Goal: Communication & Community: Answer question/provide support

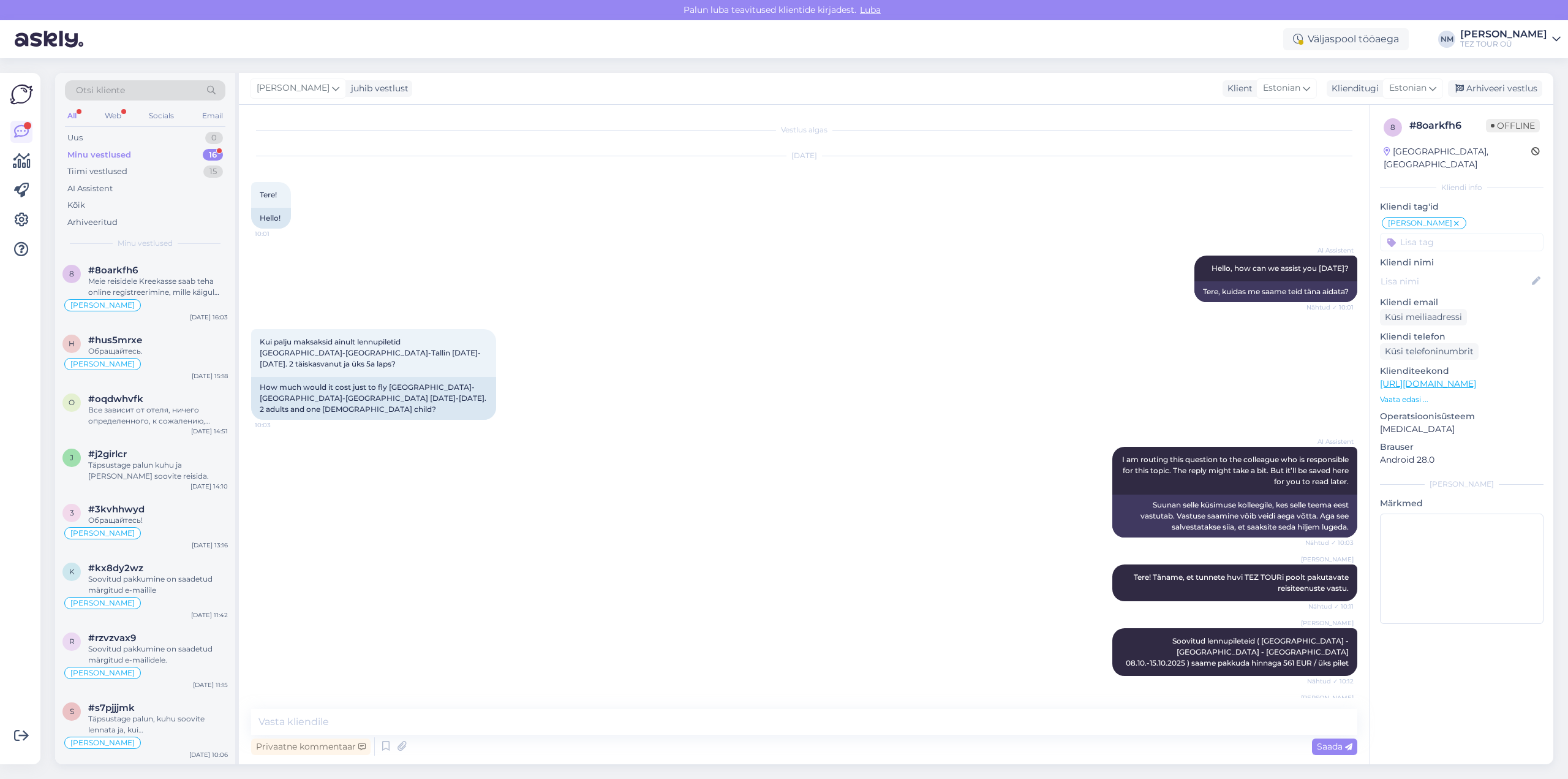
scroll to position [600, 0]
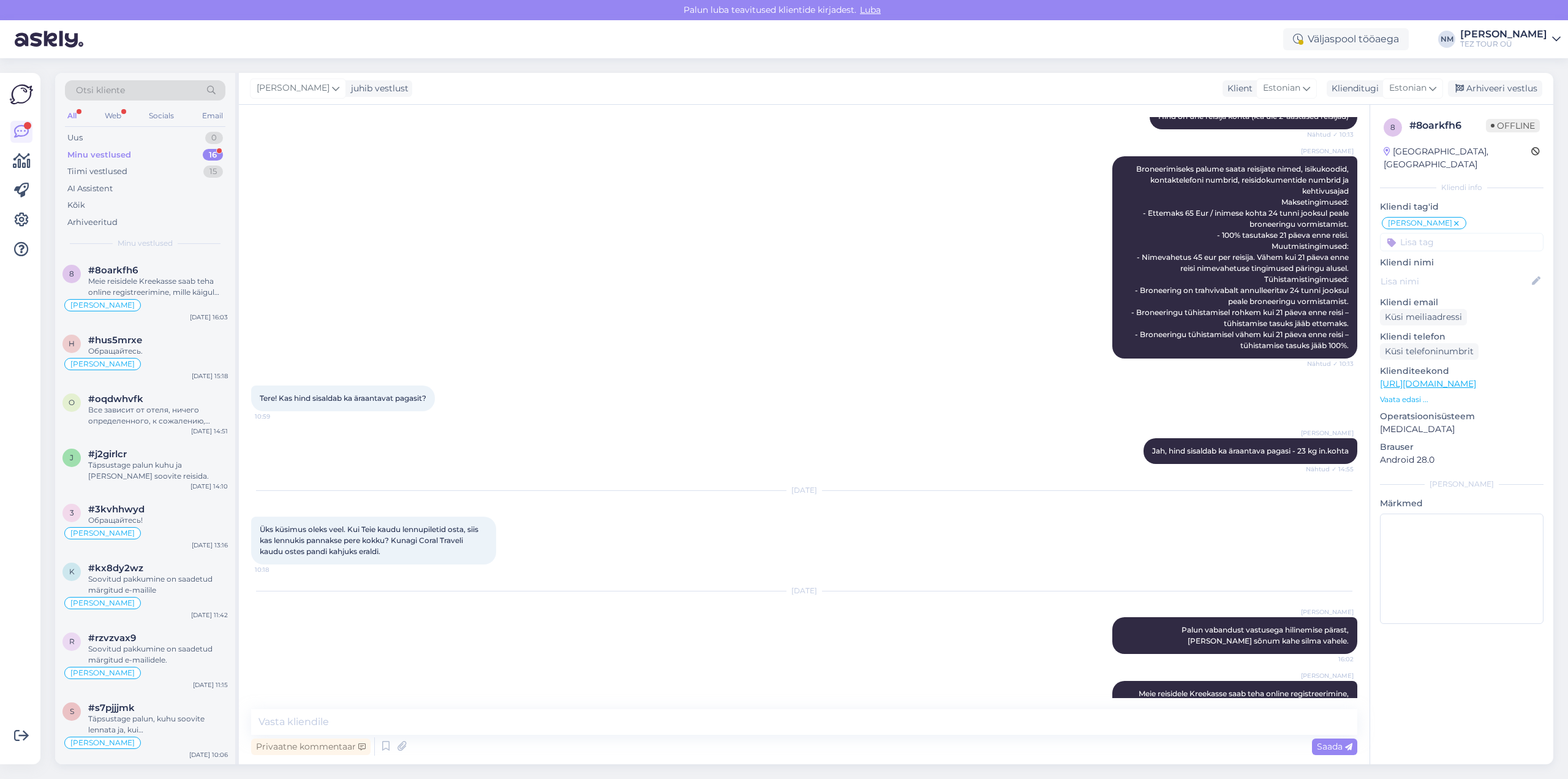
click at [214, 156] on div "16" at bounding box center [213, 155] width 20 height 12
click at [175, 276] on div "Meie reisidele Kreekasse saab teha online registreerimine, mille käigul saab va…" at bounding box center [158, 287] width 139 height 22
click at [168, 346] on div "Обращайтесь." at bounding box center [158, 351] width 139 height 11
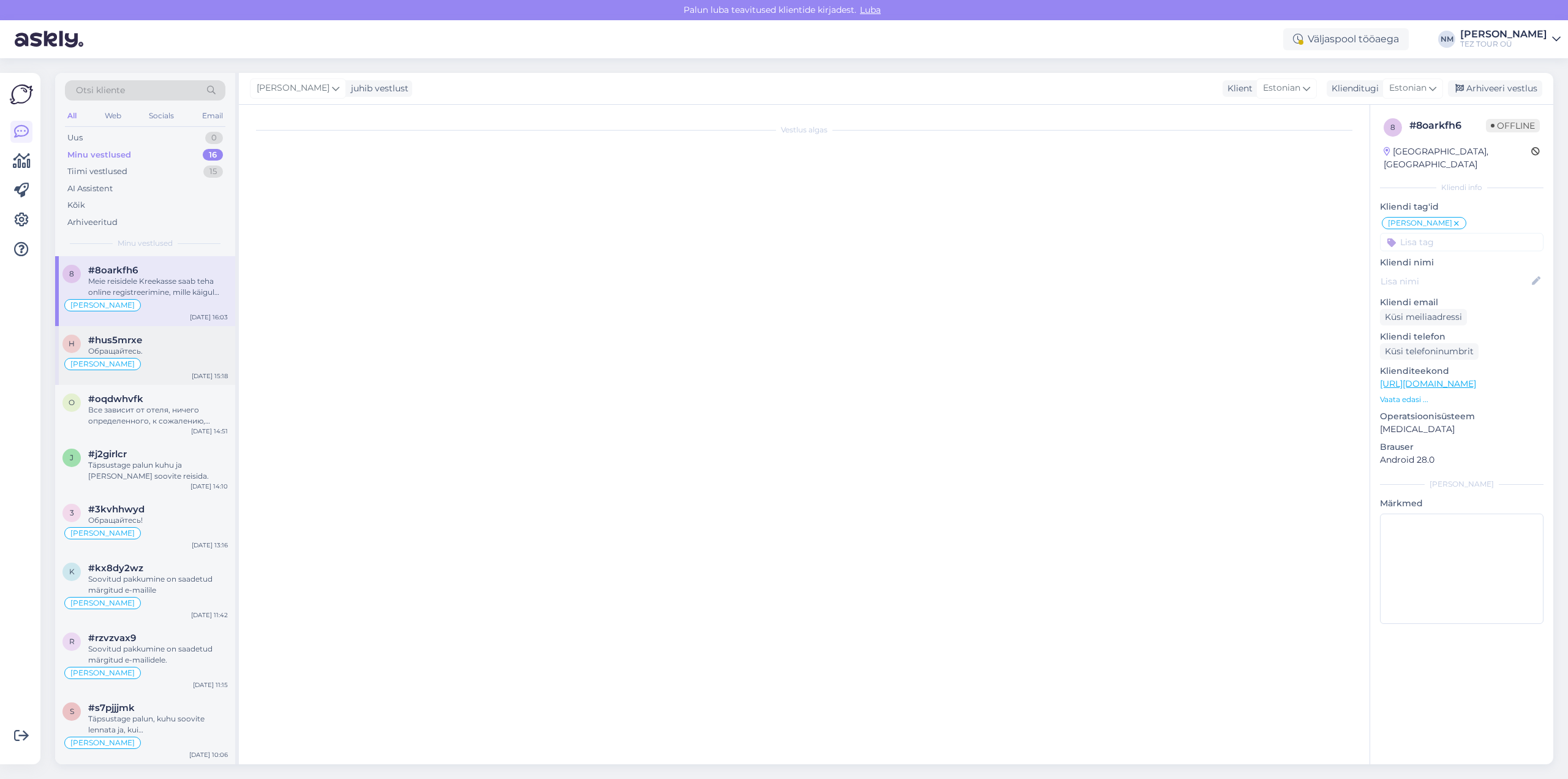
scroll to position [472, 0]
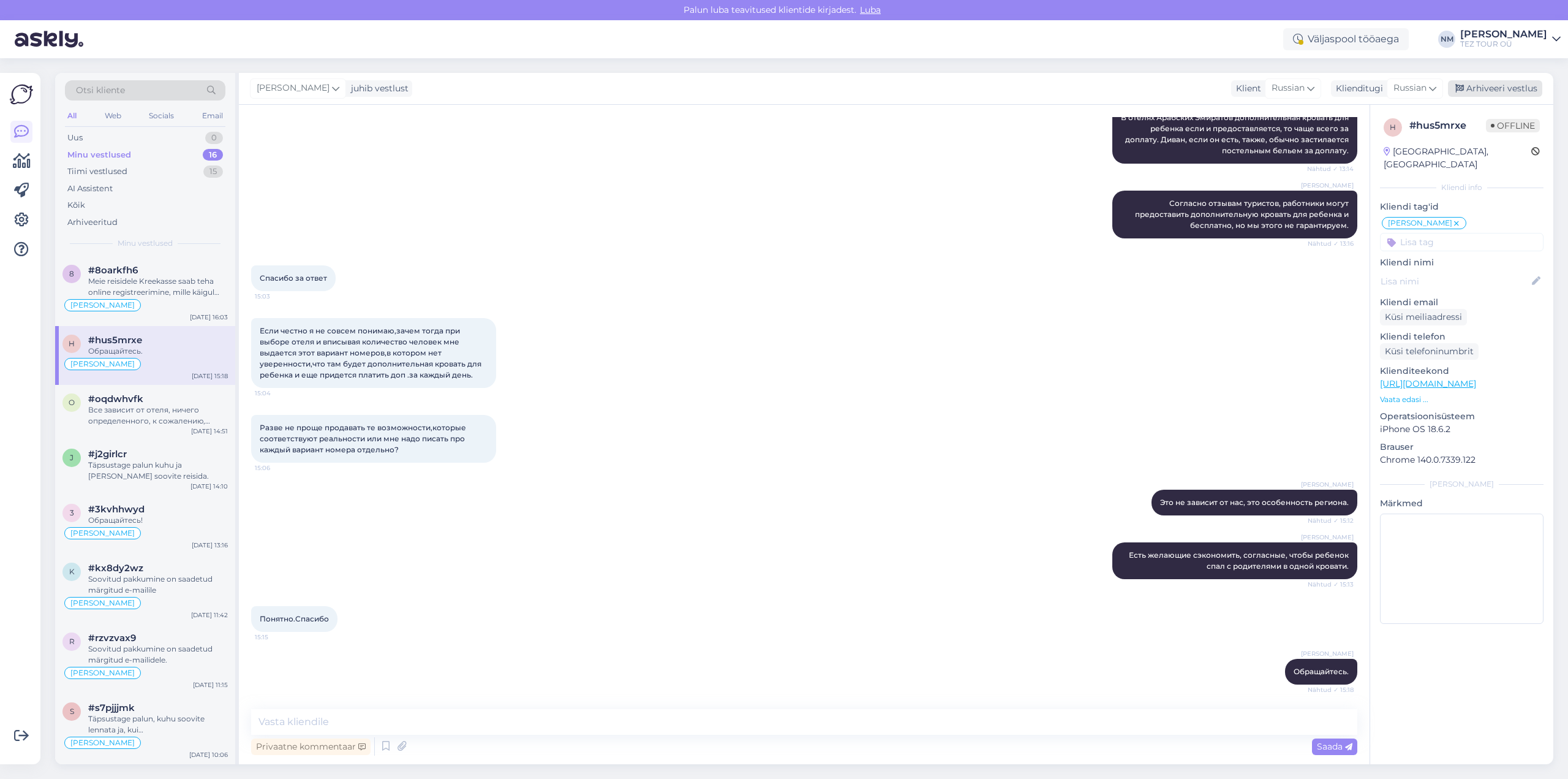
click at [1492, 87] on div "Arhiveeri vestlus" at bounding box center [1495, 89] width 94 height 17
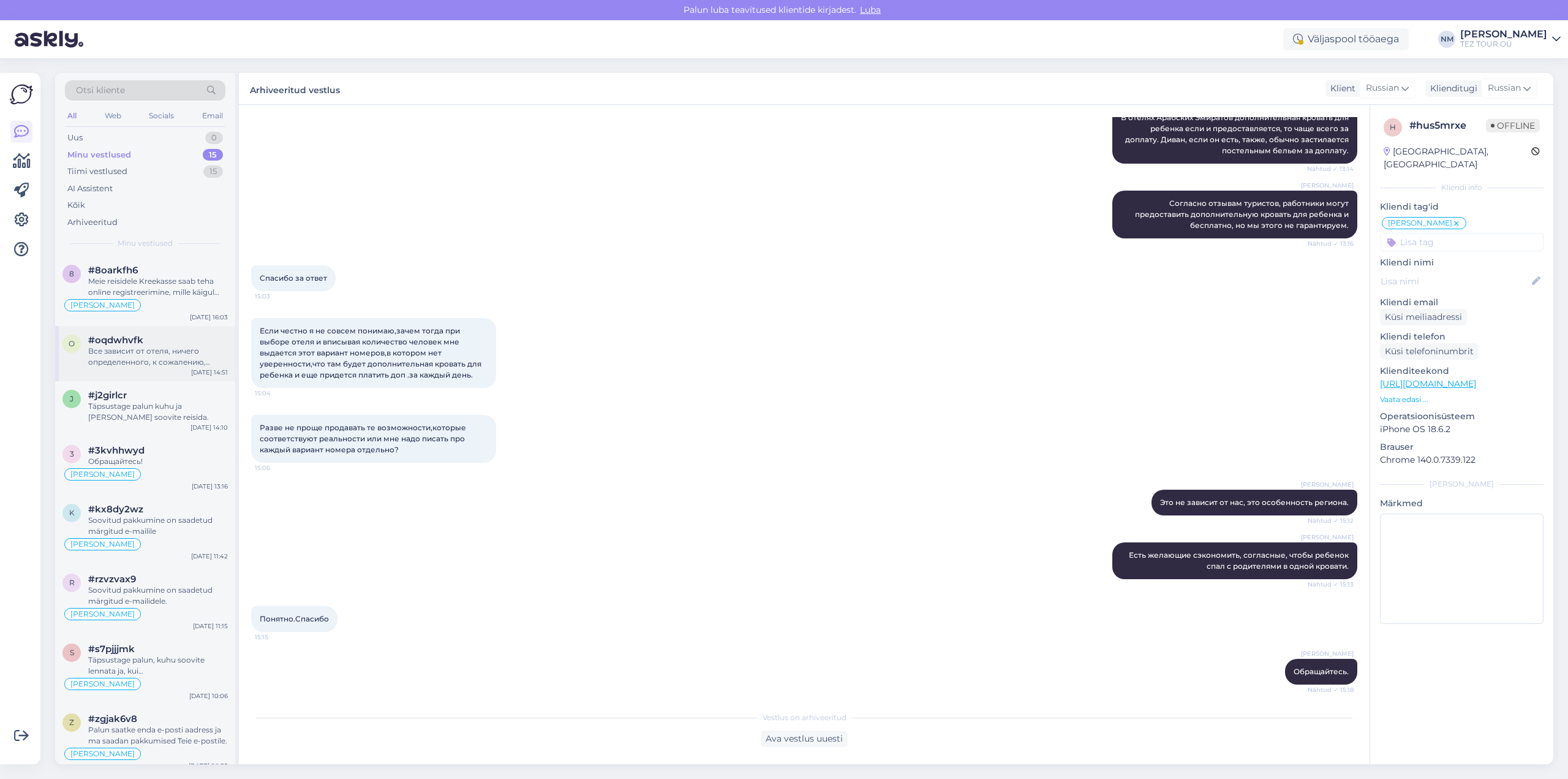
click at [130, 351] on div "Все зависит от отеля, ничего определенного, к сожалению, сказать не можем." at bounding box center [158, 356] width 139 height 22
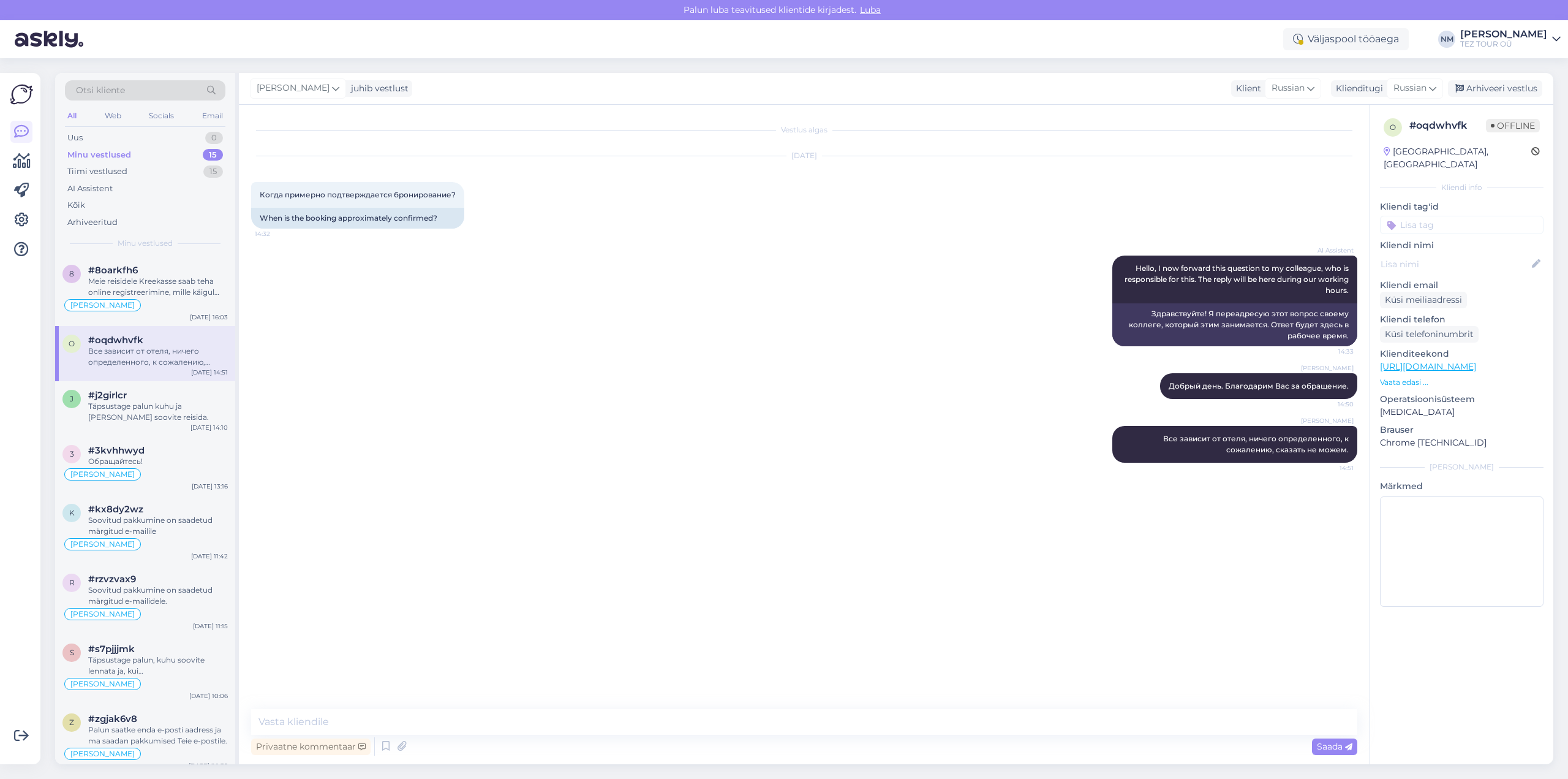
scroll to position [0, 0]
click at [1503, 88] on div "Arhiveeri vestlus" at bounding box center [1495, 89] width 94 height 17
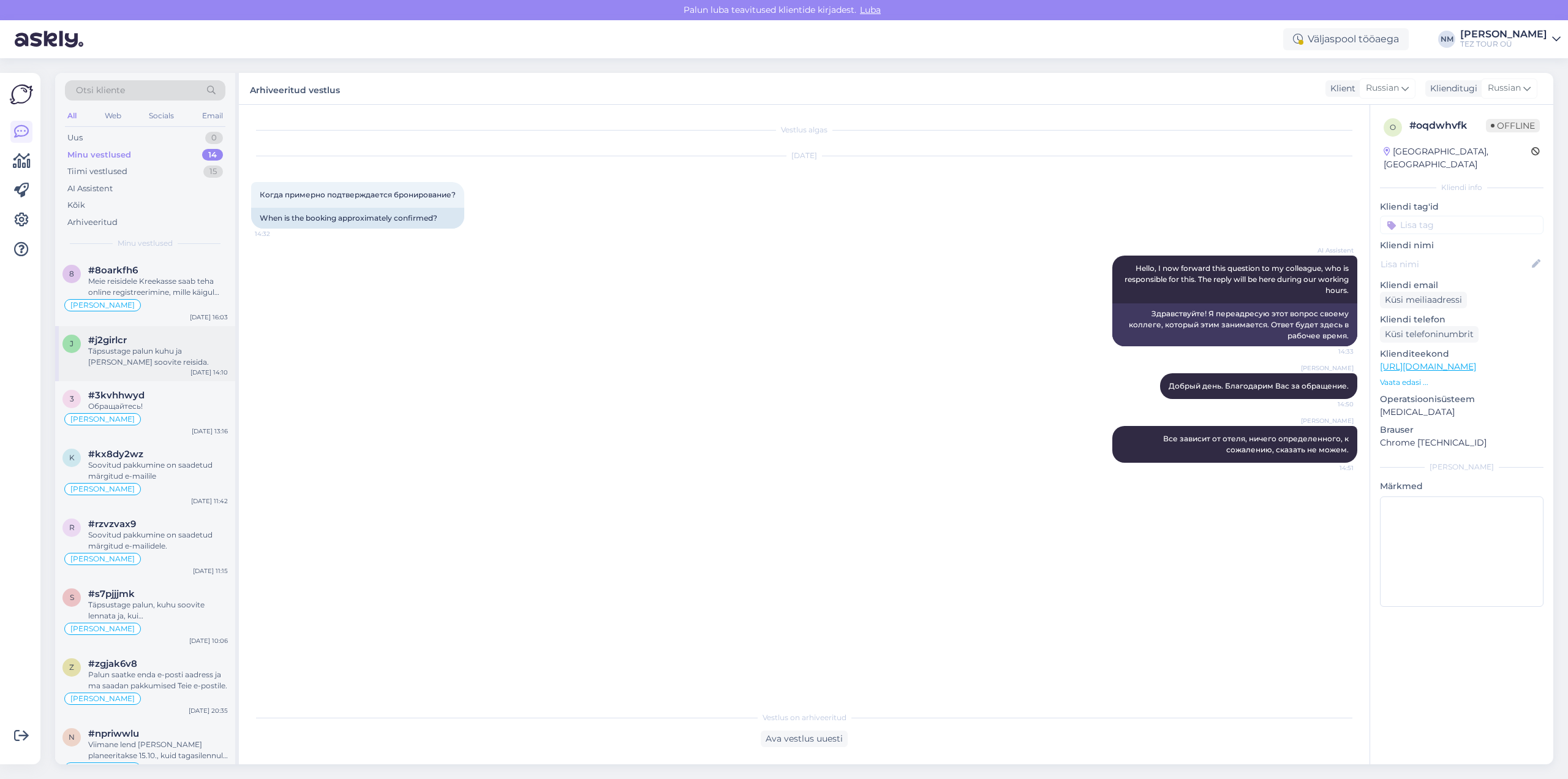
click at [161, 359] on div "Täpsustage palun kuhu ja [PERSON_NAME] soovite reisida." at bounding box center [158, 356] width 139 height 22
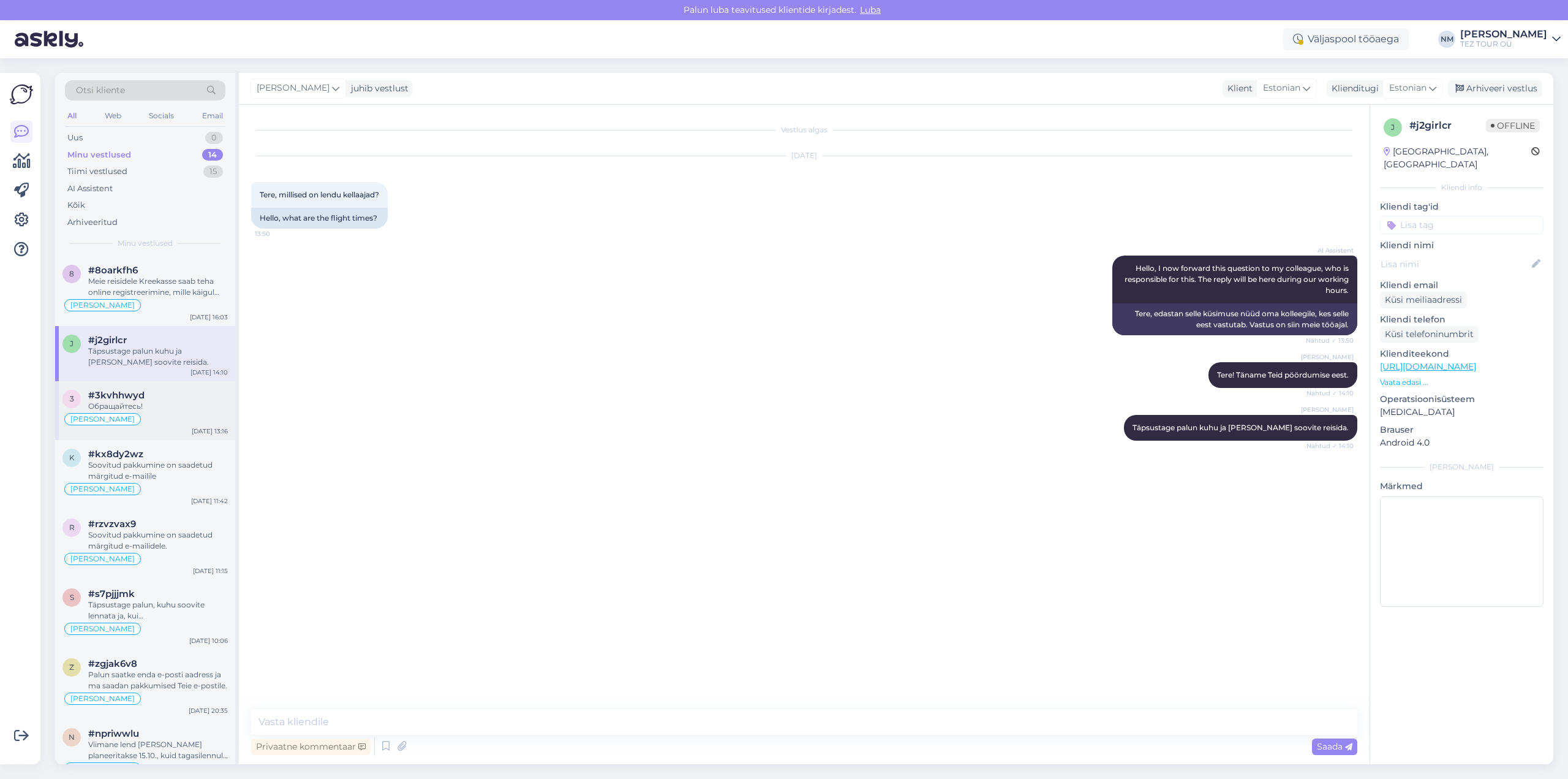
click at [163, 396] on div "#3kvhhwyd" at bounding box center [158, 395] width 139 height 11
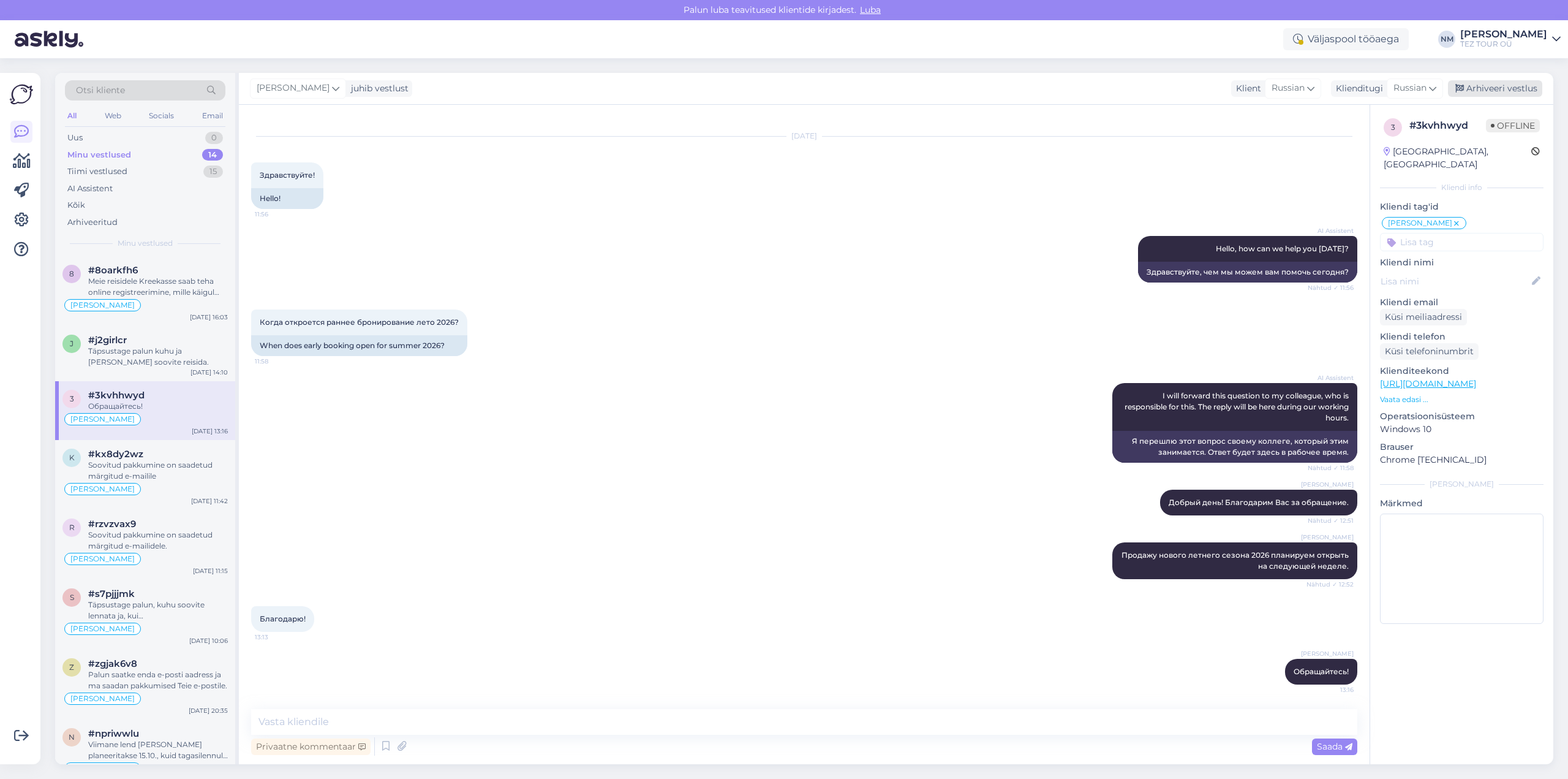
click at [1498, 89] on div "Arhiveeri vestlus" at bounding box center [1495, 89] width 94 height 17
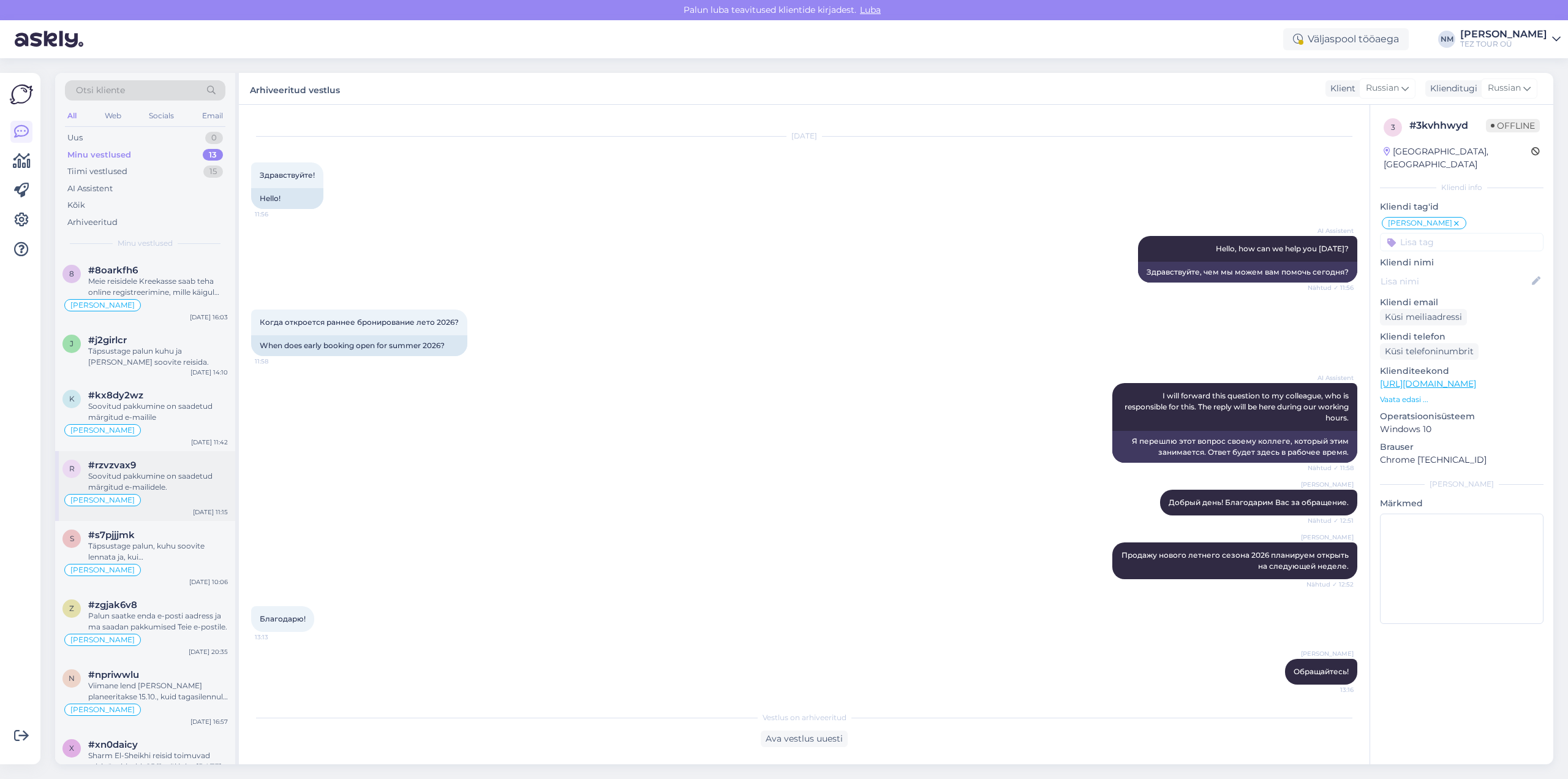
click at [176, 484] on div "Soovitud pakkumine on saadetud märgitud e-mailidele." at bounding box center [158, 481] width 139 height 22
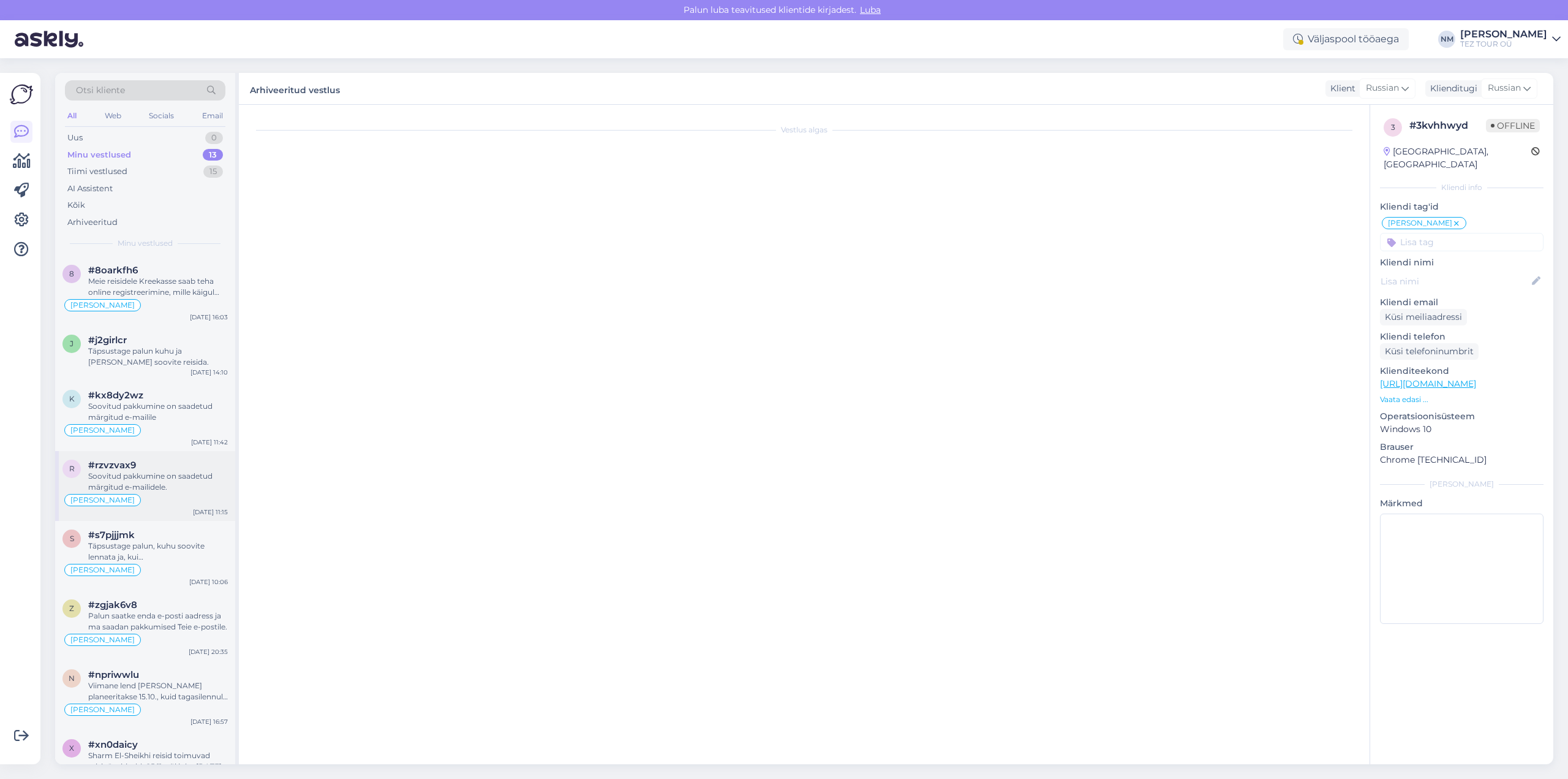
scroll to position [0, 0]
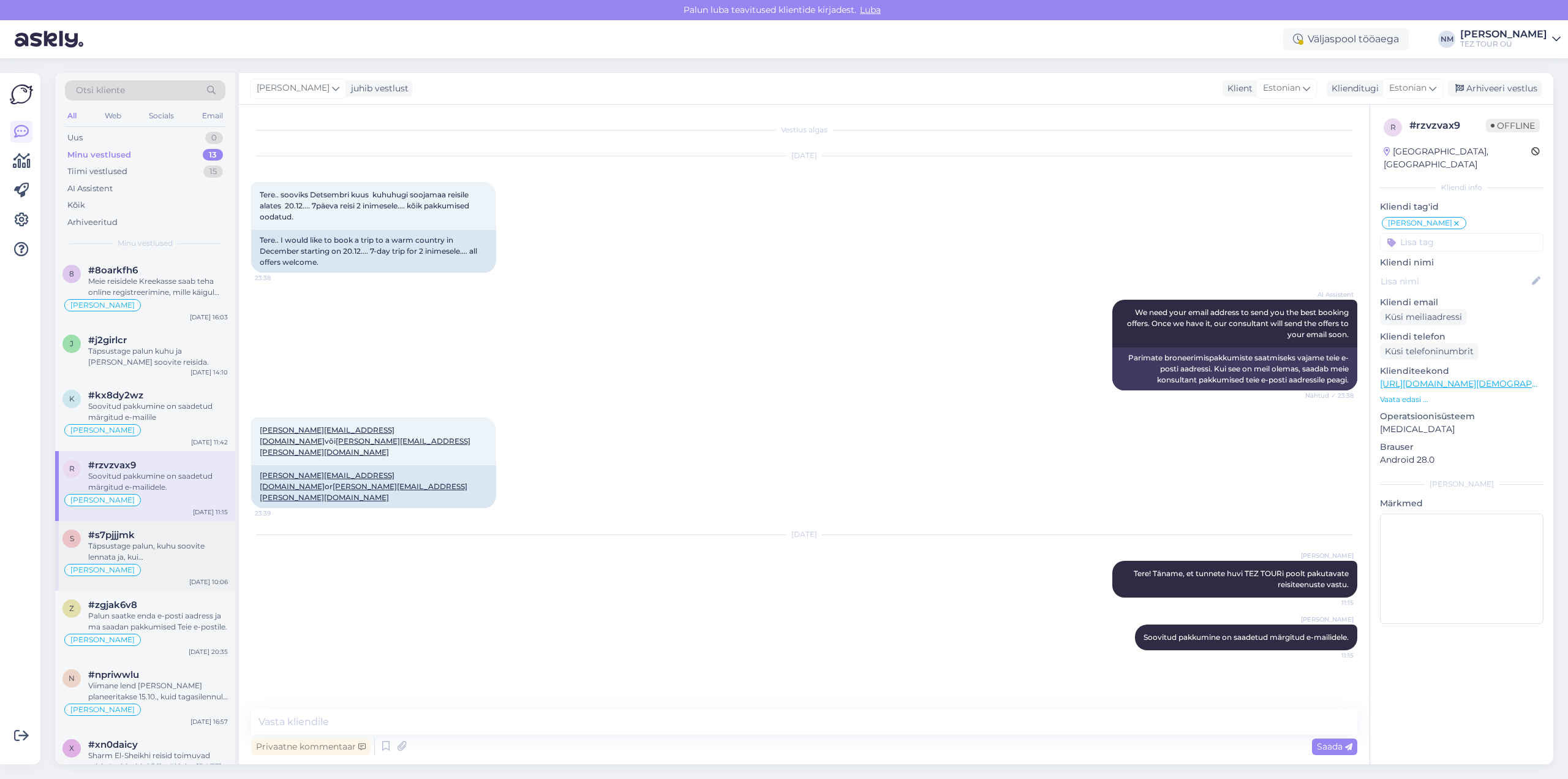
click at [156, 544] on div "Täpsustage palun, kuhu soovite lennata ja, kui [DEMOGRAPHIC_DATA], siis kui kau…" at bounding box center [158, 552] width 139 height 22
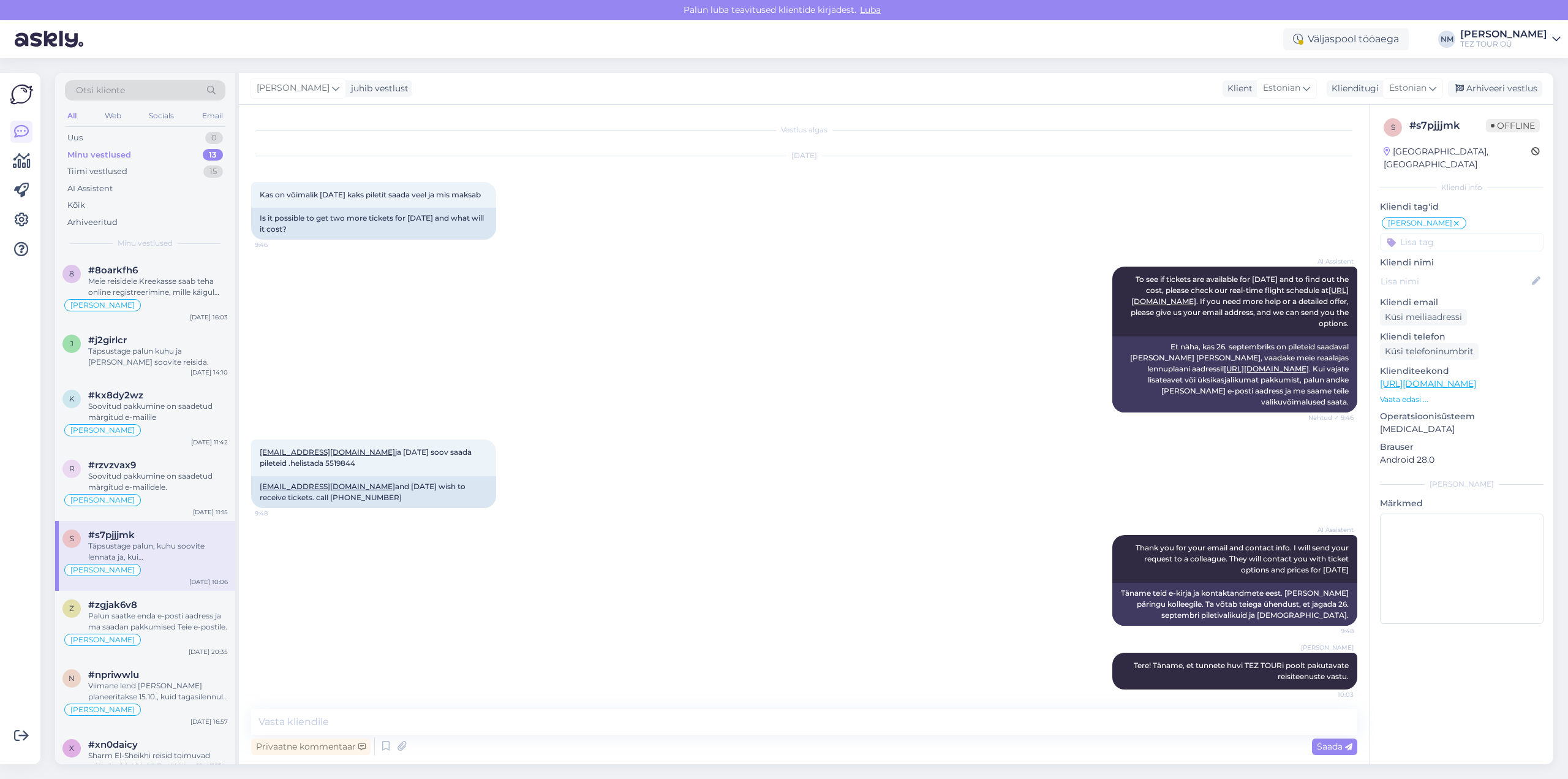
scroll to position [196, 0]
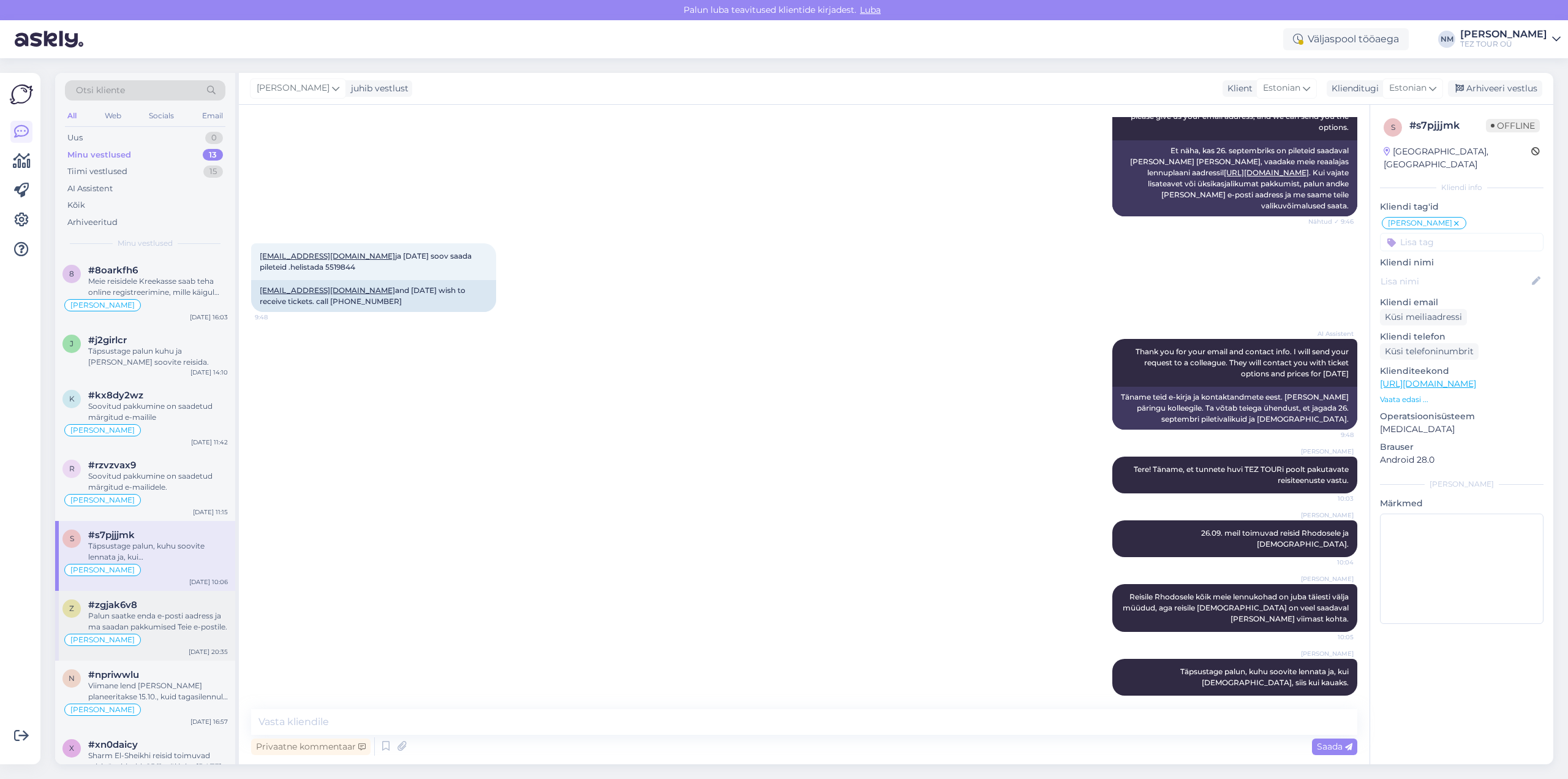
click at [178, 614] on div "Palun saatke enda e-posti aadress ja ma saadan pakkumised Teie e-postile." at bounding box center [158, 621] width 139 height 22
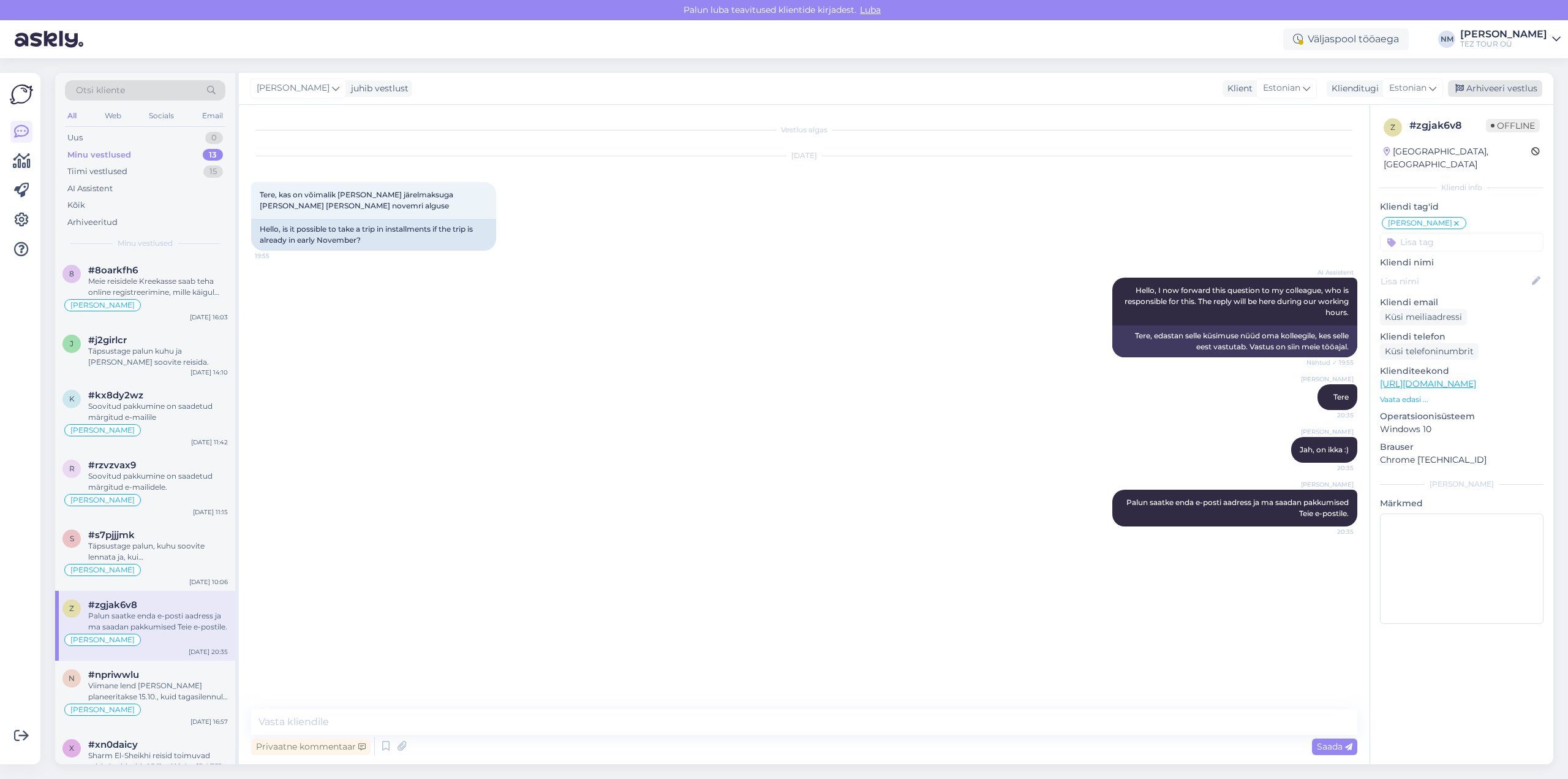
click at [1509, 89] on div "Arhiveeri vestlus" at bounding box center [1495, 89] width 94 height 17
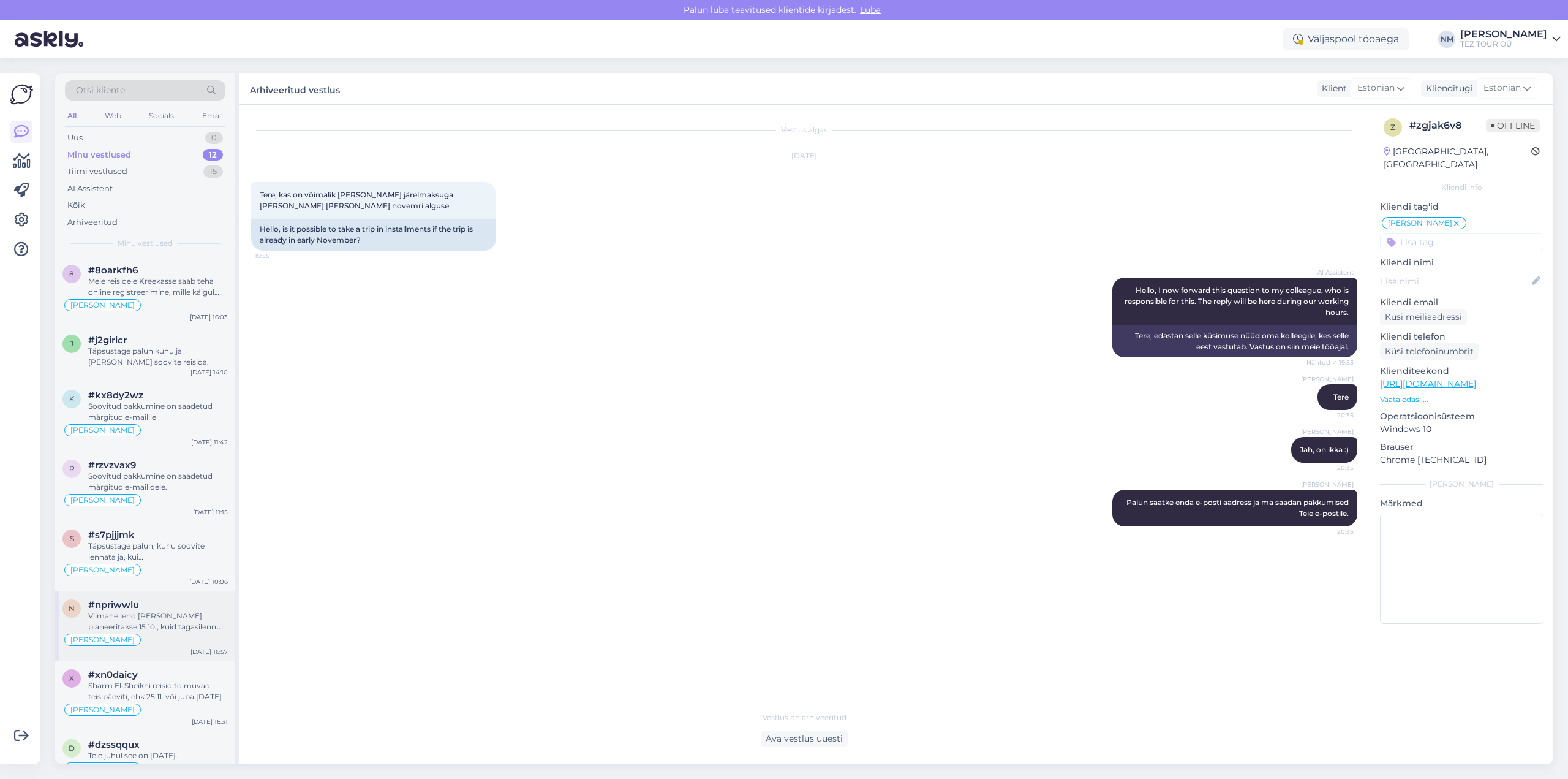
click at [194, 613] on div "Viimane lend [PERSON_NAME] planeeritakse 15.10., kuid tagasilennule 22.10. on j…" at bounding box center [158, 621] width 139 height 22
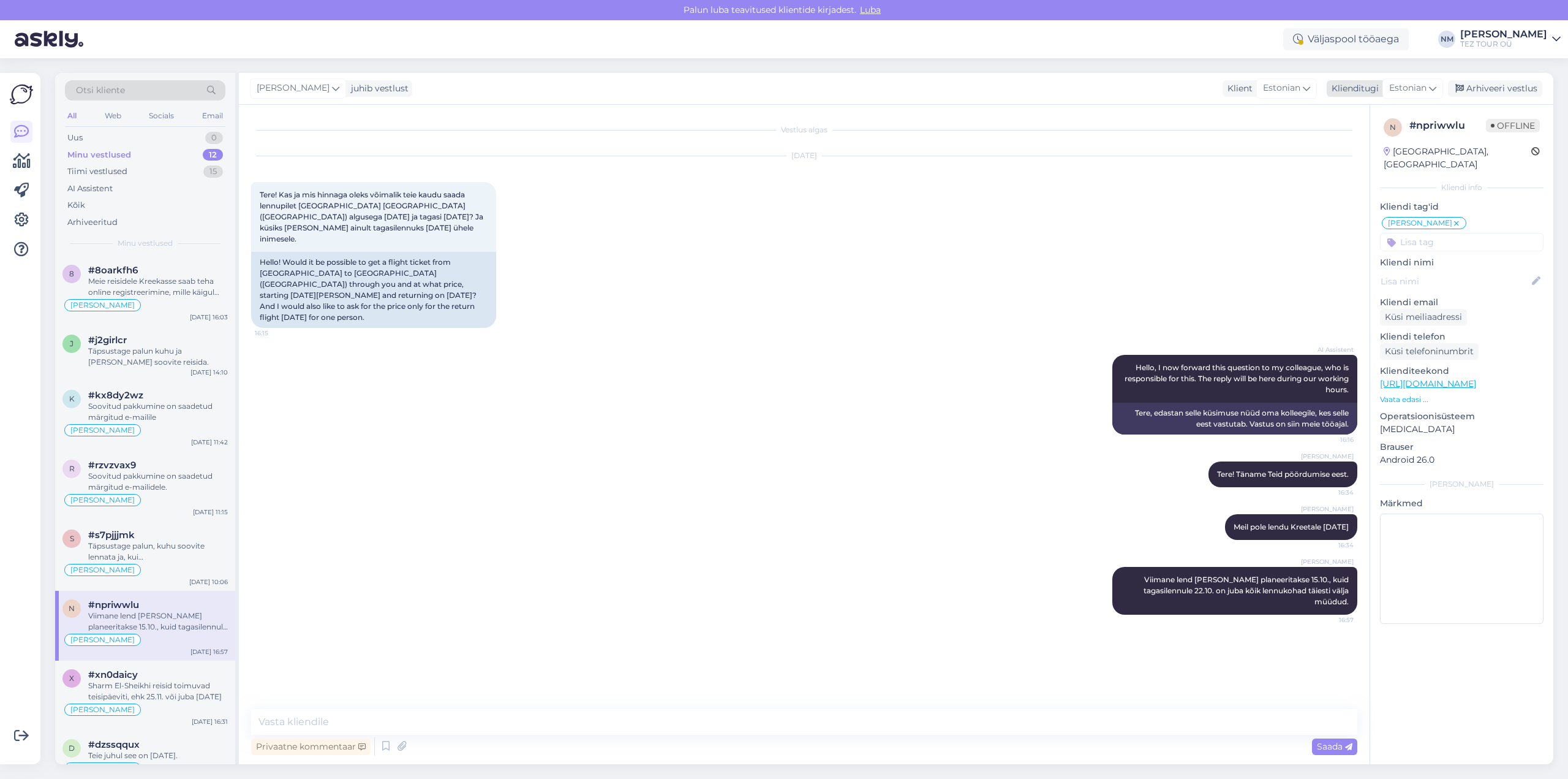
drag, startPoint x: 1502, startPoint y: 91, endPoint x: 1489, endPoint y: 93, distance: 13.2
click at [1502, 91] on div "Arhiveeri vestlus" at bounding box center [1495, 89] width 94 height 17
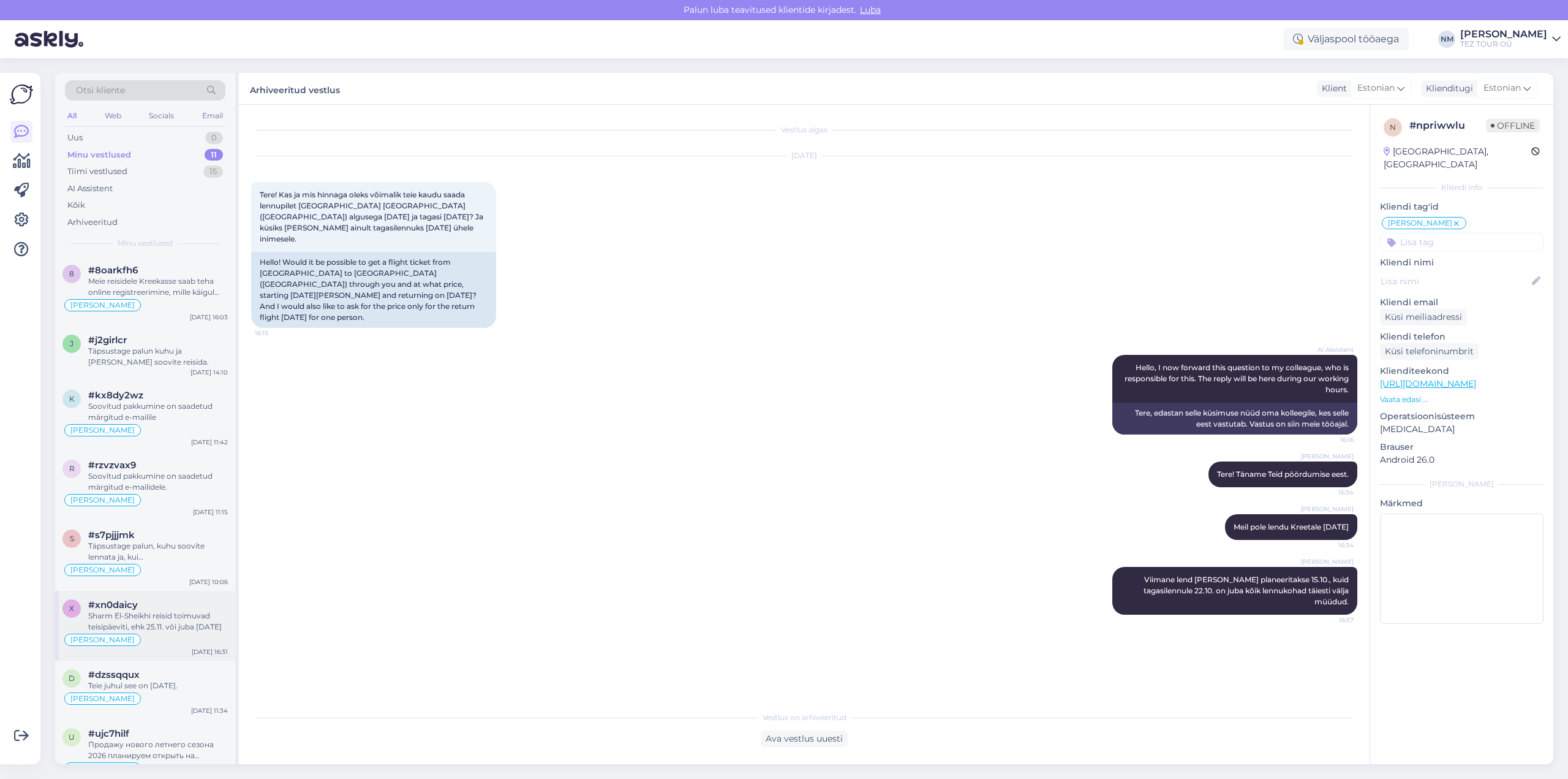
click at [190, 624] on div "Sharm El-Sheikhi reisid toimuvad teisipäeviti, ehk 25.11. või juba [DATE]" at bounding box center [158, 621] width 139 height 22
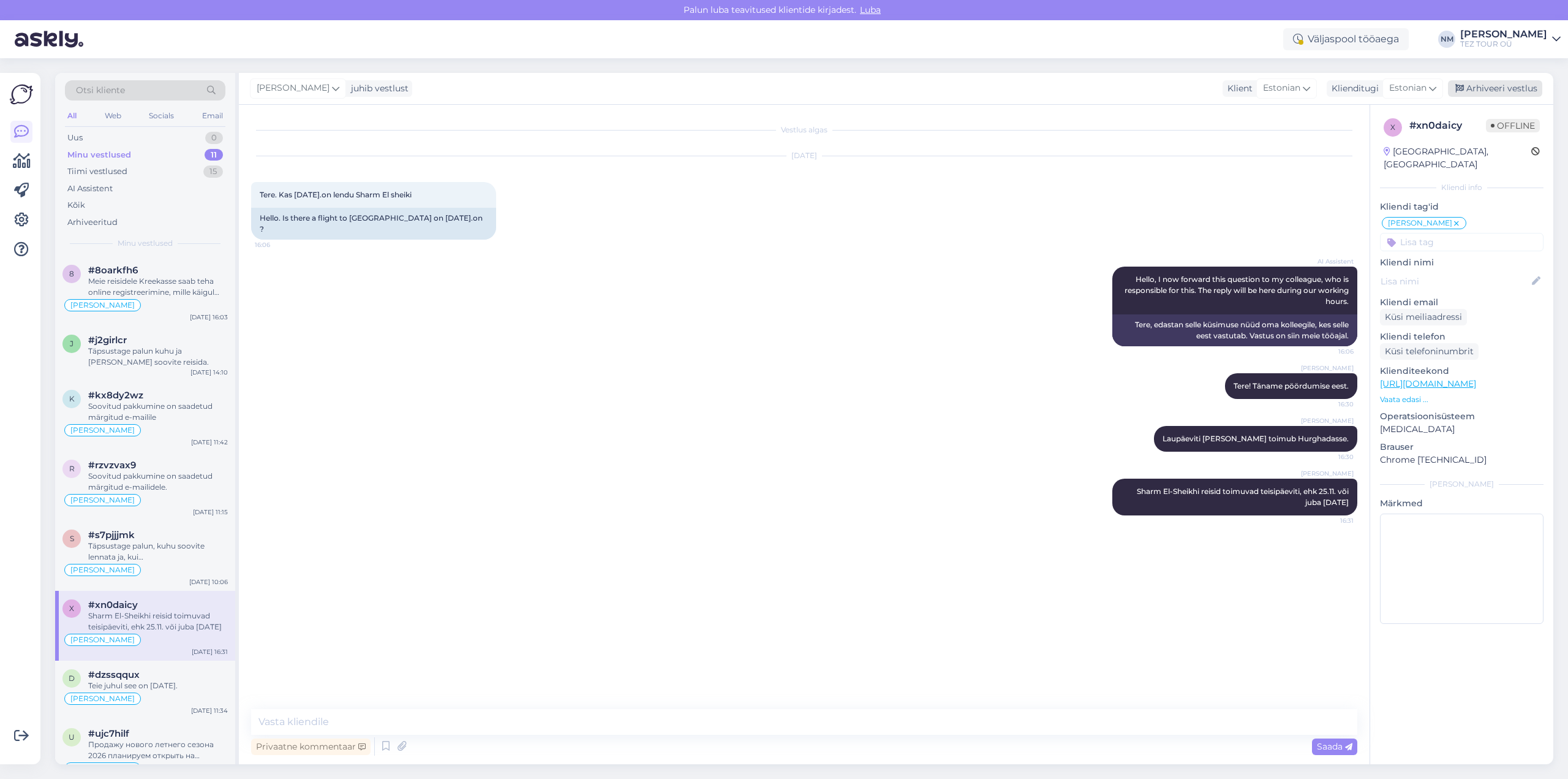
click at [1498, 88] on div "Arhiveeri vestlus" at bounding box center [1495, 89] width 94 height 17
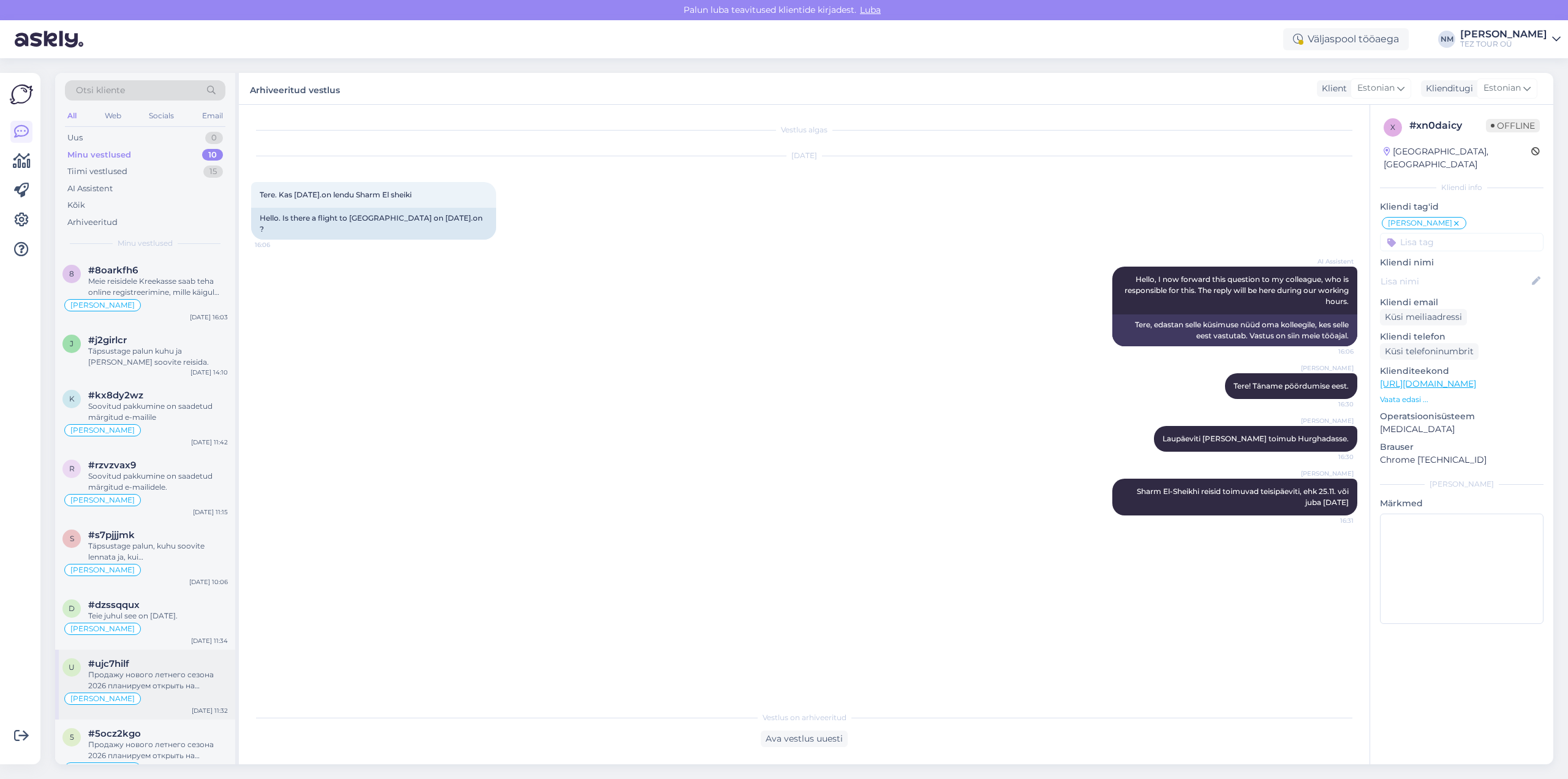
click at [186, 685] on div "Продажу нового летнего сезона 2026 планируем открыть на следующей неделе." at bounding box center [158, 680] width 139 height 22
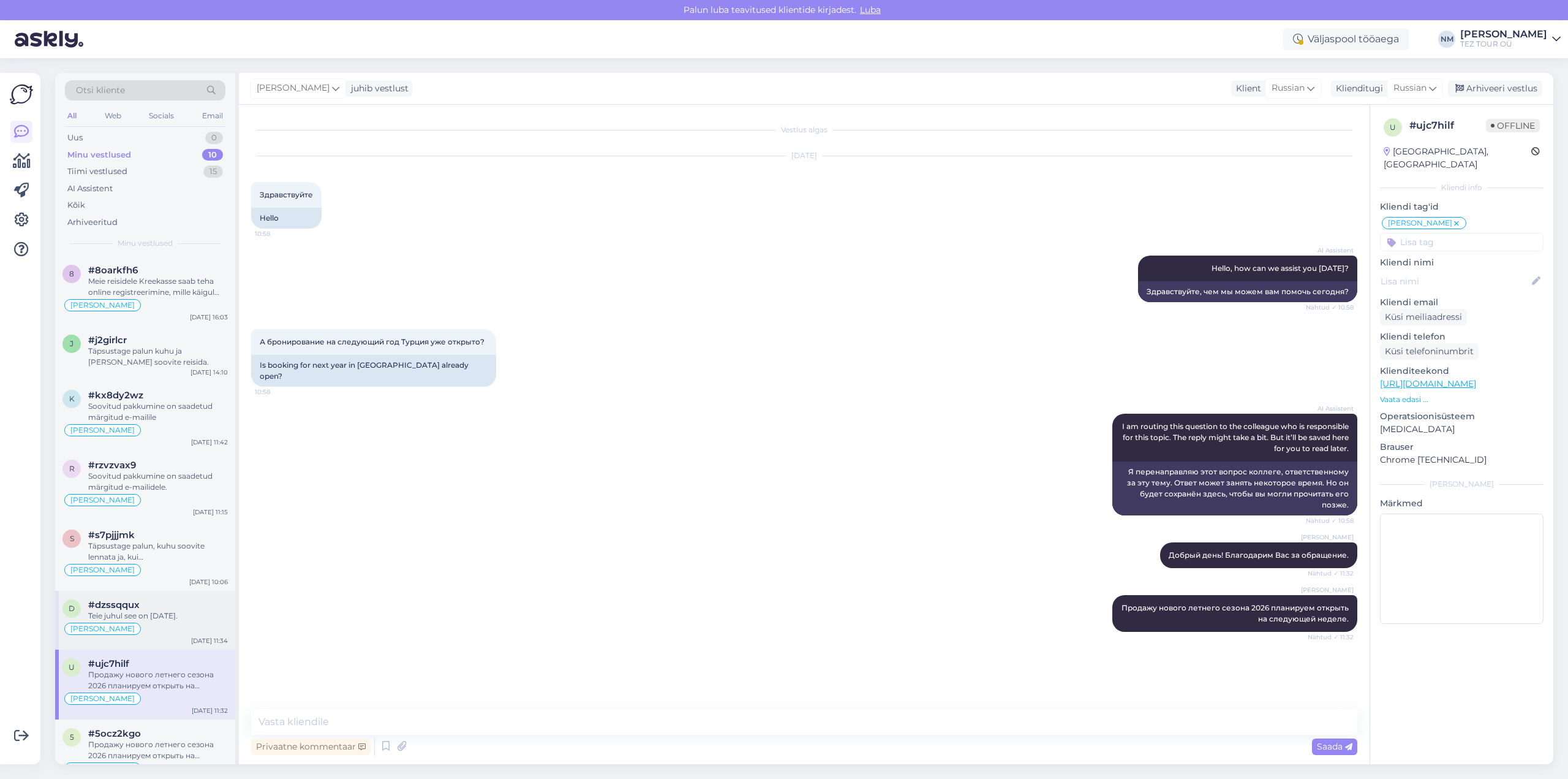
click at [182, 611] on div "Teie juhul see on [DATE]." at bounding box center [158, 616] width 139 height 11
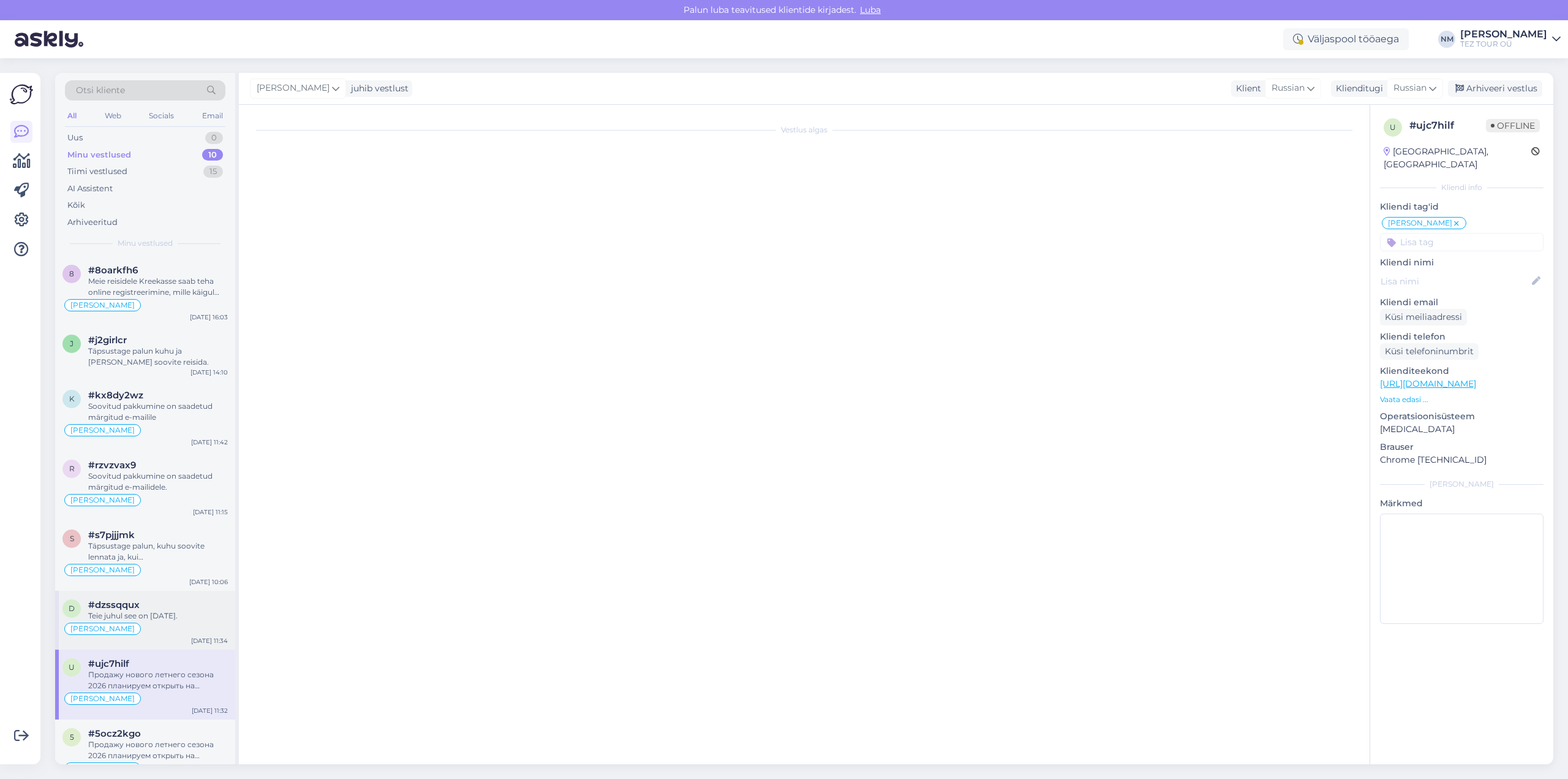
scroll to position [55, 0]
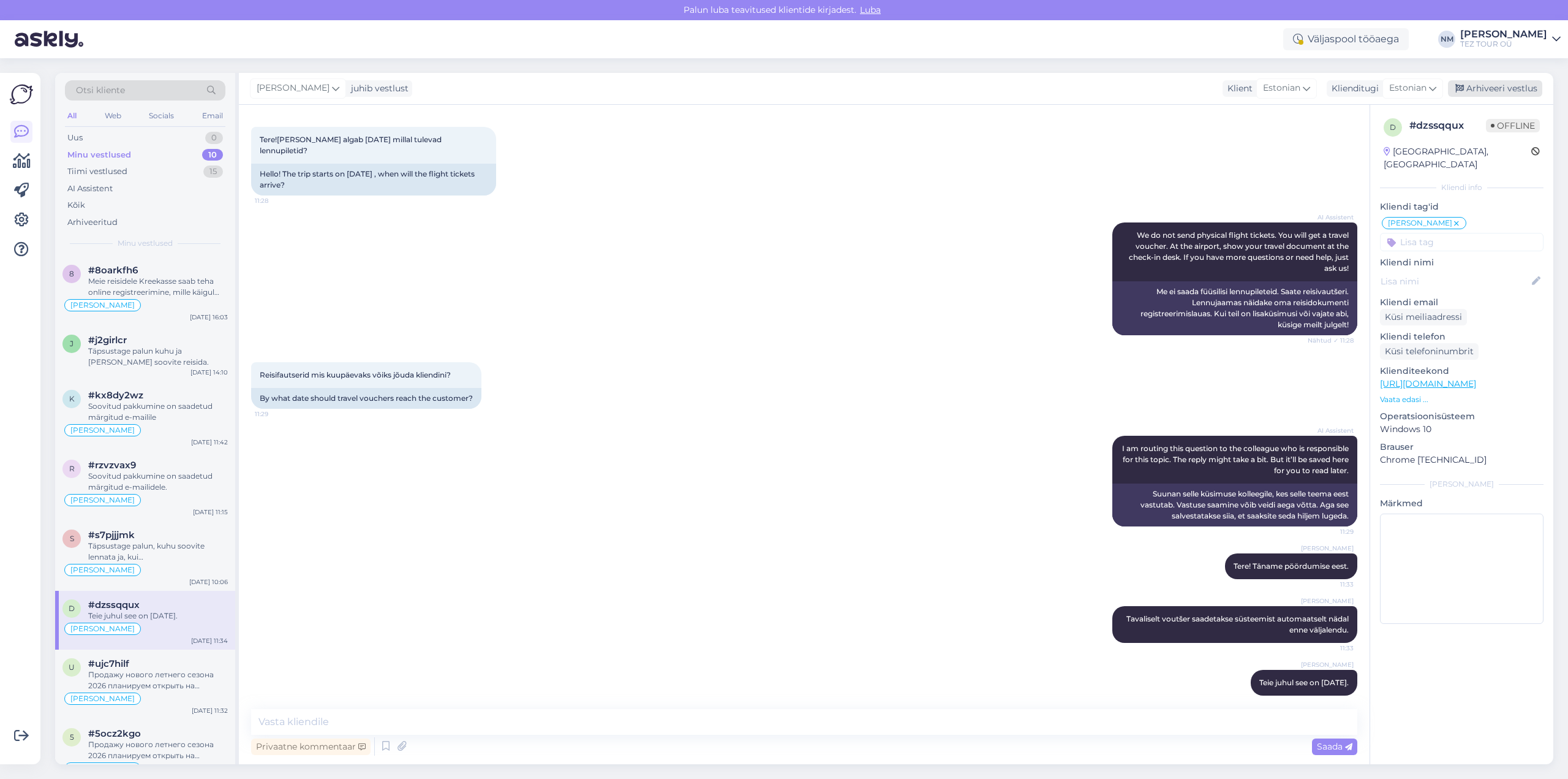
click at [1496, 91] on div "Arhiveeri vestlus" at bounding box center [1495, 89] width 94 height 17
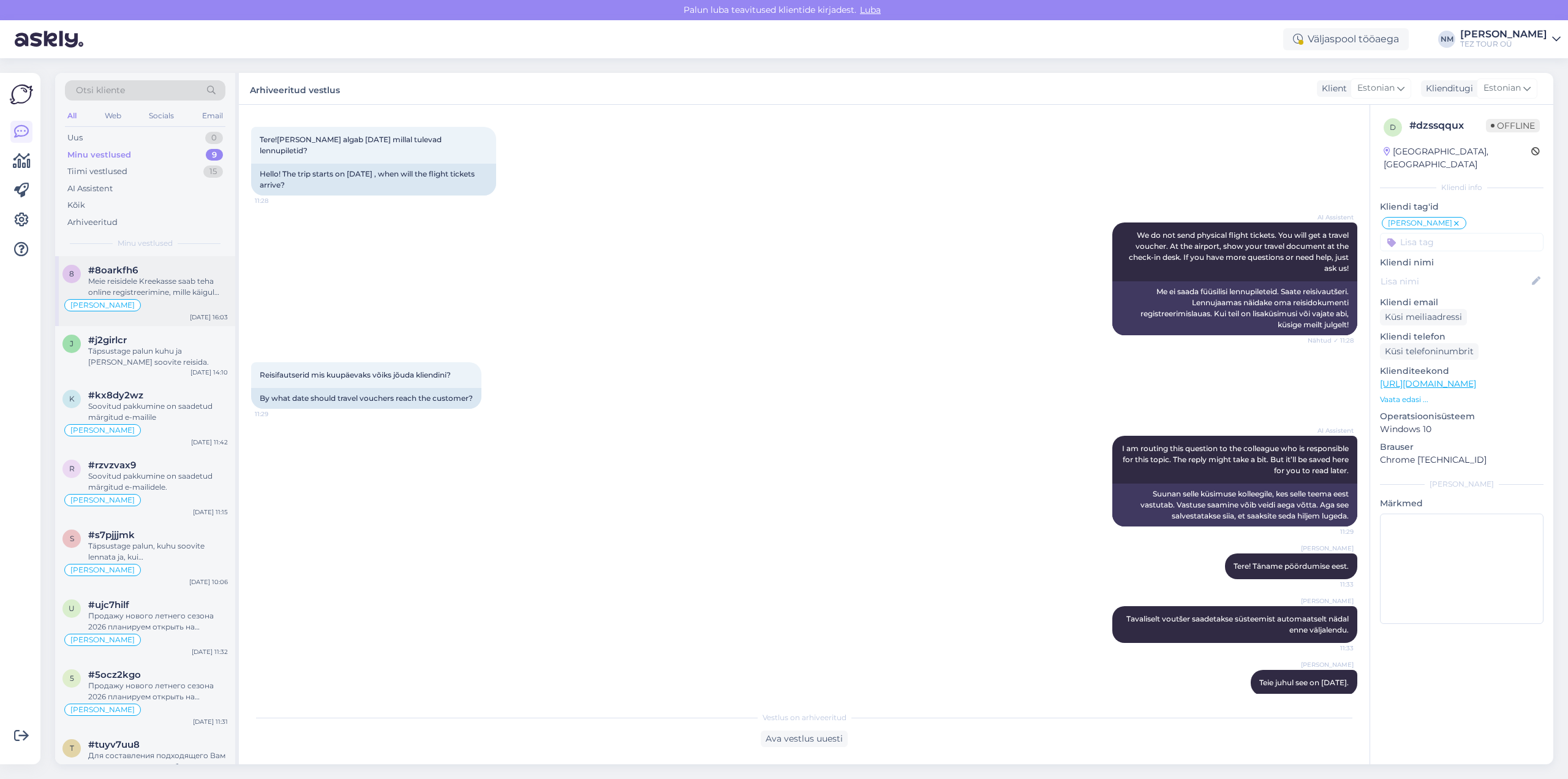
click at [167, 283] on div "Meie reisidele Kreekasse saab teha online registreerimine, mille käigul saab va…" at bounding box center [158, 287] width 139 height 22
